Goal: Transaction & Acquisition: Purchase product/service

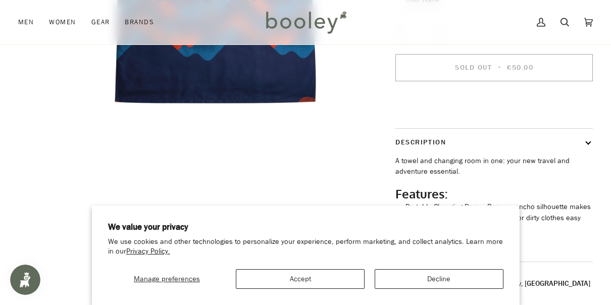
scroll to position [296, 0]
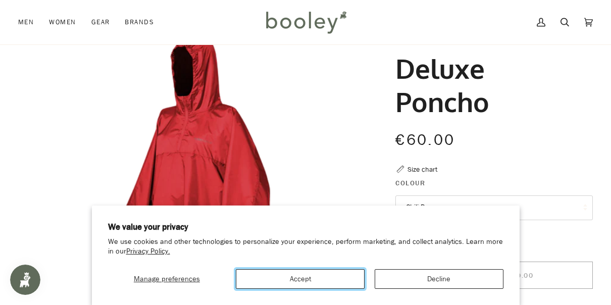
click at [351, 269] on button "Accept" at bounding box center [300, 279] width 129 height 20
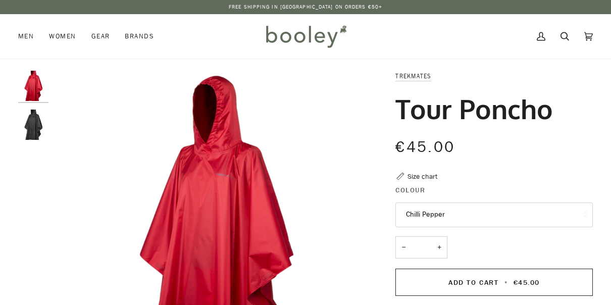
click at [34, 133] on img "Tour Poncho" at bounding box center [33, 125] width 30 height 30
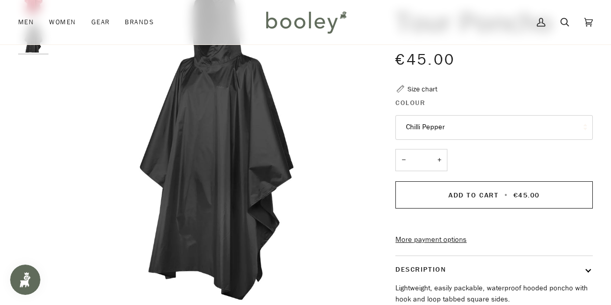
scroll to position [121, 0]
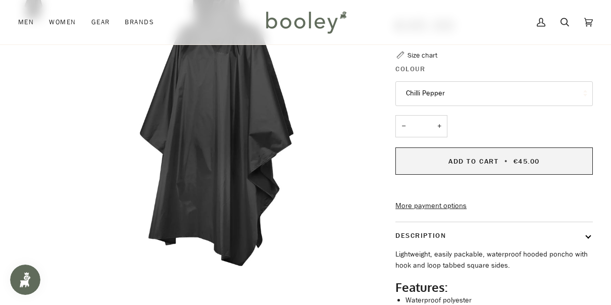
click at [478, 165] on span "Add to Cart" at bounding box center [474, 162] width 50 height 10
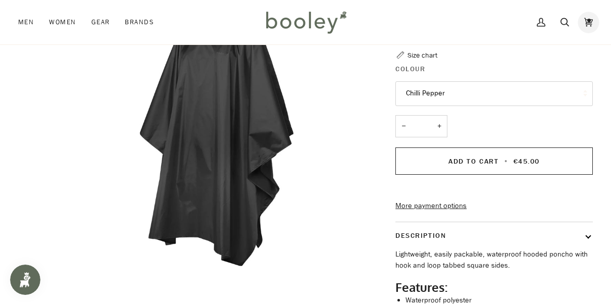
click at [591, 26] on icon at bounding box center [589, 22] width 9 height 15
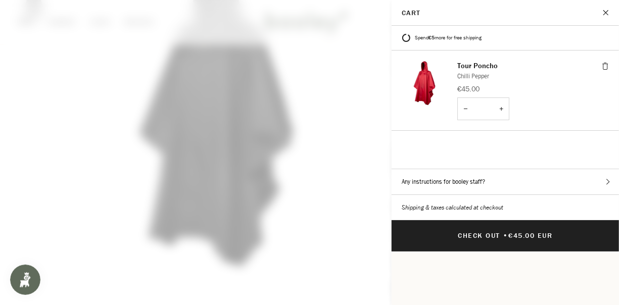
click at [361, 121] on span at bounding box center [309, 152] width 619 height 305
